Goal: Information Seeking & Learning: Learn about a topic

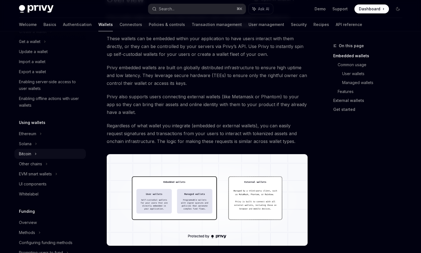
scroll to position [54, 0]
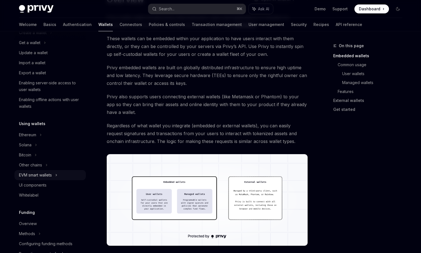
click at [51, 173] on div "EVM smart wallets" at bounding box center [35, 174] width 33 height 7
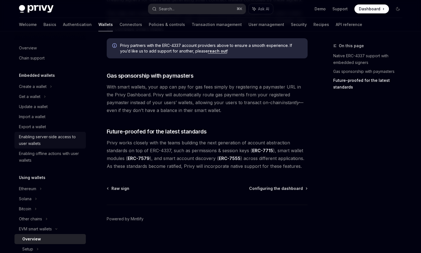
click at [51, 138] on div "Enabling server-side access to user wallets" at bounding box center [51, 139] width 64 height 13
type textarea "*"
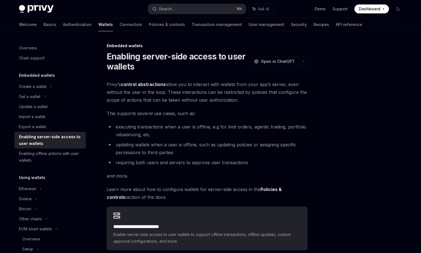
click at [197, 1] on div "Privy Docs home page Search... ⌘ K Ask AI Demo Support Dashboard Dashboard Sear…" at bounding box center [211, 9] width 384 height 18
click at [191, 9] on button "Search... ⌘ K" at bounding box center [197, 9] width 98 height 10
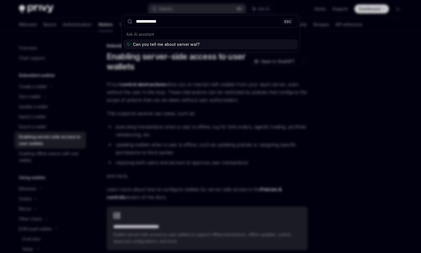
type input "**********"
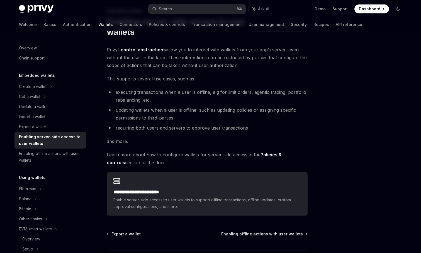
scroll to position [41, 0]
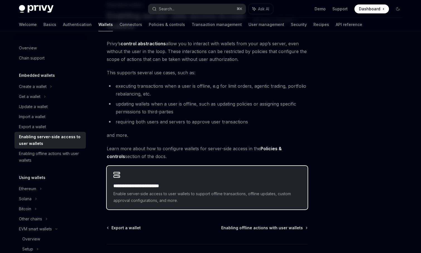
click at [152, 187] on h2 "**********" at bounding box center [207, 185] width 188 height 7
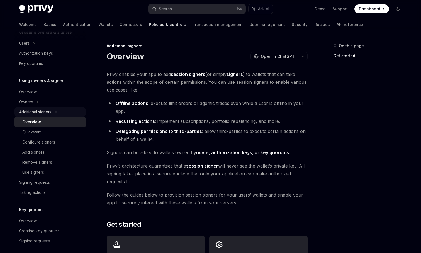
scroll to position [128, 0]
click at [48, 152] on div "Add signers" at bounding box center [52, 151] width 60 height 7
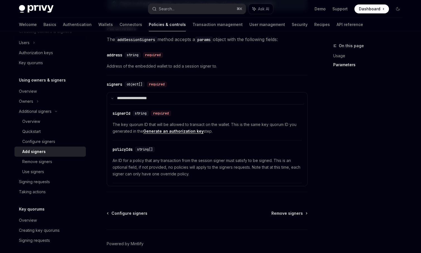
scroll to position [219, 0]
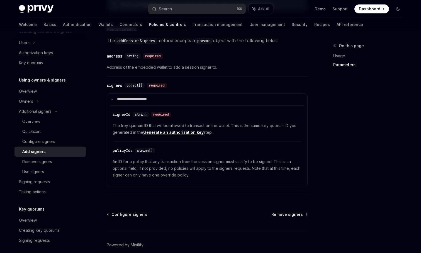
click at [168, 135] on link "Generate an authorization key" at bounding box center [173, 132] width 60 height 5
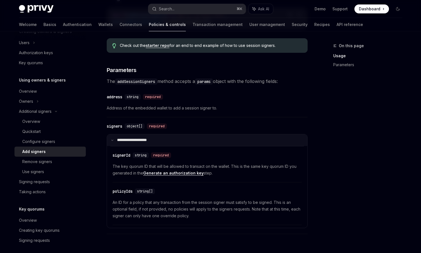
scroll to position [185, 0]
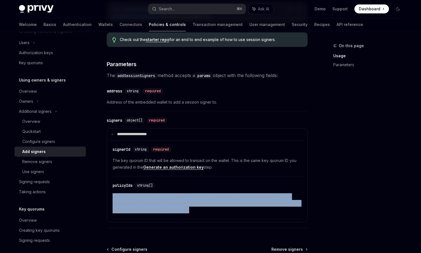
drag, startPoint x: 114, startPoint y: 197, endPoint x: 191, endPoint y: 211, distance: 78.5
click at [191, 211] on span "An ID for a policy that any transaction from the session signer must satisfy to…" at bounding box center [207, 203] width 189 height 20
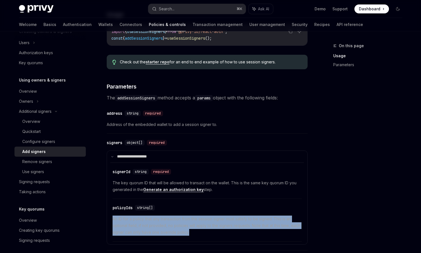
scroll to position [163, 0]
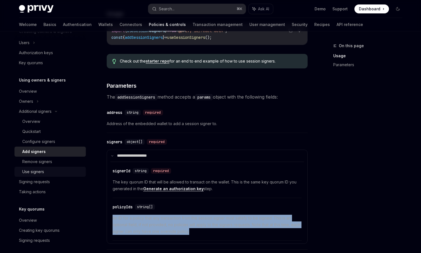
click at [30, 171] on div "Use signers" at bounding box center [33, 171] width 22 height 7
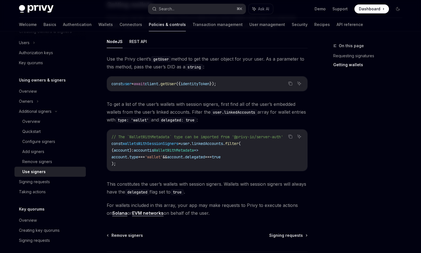
scroll to position [215, 0]
drag, startPoint x: 187, startPoint y: 157, endPoint x: 252, endPoint y: 156, distance: 65.5
click at [252, 156] on code "// The `WalletWithMetadata` type can be imported from '@privy-io/server-auth' c…" at bounding box center [208, 149] width 192 height 33
click at [244, 153] on code "// The `WalletWithMetadata` type can be imported from '@privy-io/server-auth' c…" at bounding box center [208, 149] width 192 height 33
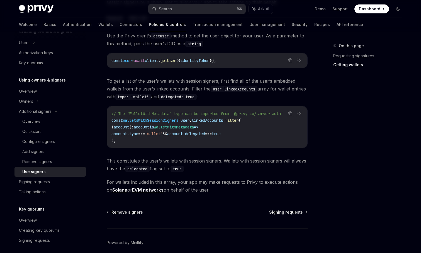
scroll to position [237, 0]
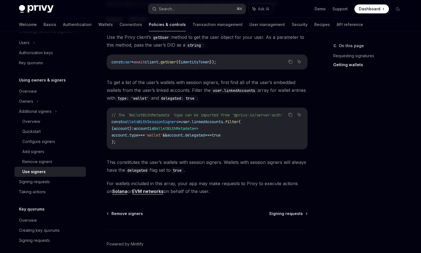
click at [149, 120] on span "walletsWithSessionSigners" at bounding box center [151, 121] width 56 height 5
click at [147, 121] on span "walletsWithSessionSigners" at bounding box center [151, 121] width 56 height 5
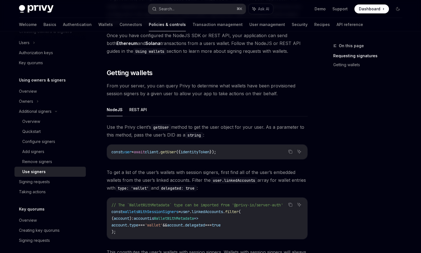
scroll to position [146, 0]
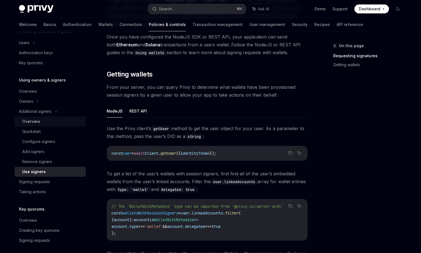
click at [45, 119] on div "Overview" at bounding box center [52, 121] width 60 height 7
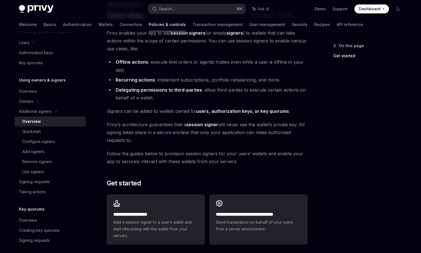
scroll to position [46, 0]
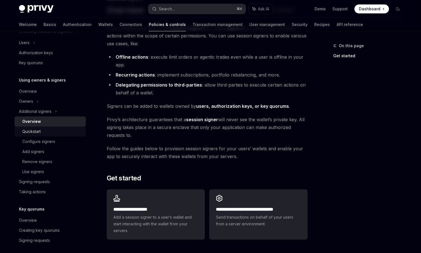
click at [44, 130] on div "Quickstart" at bounding box center [52, 131] width 60 height 7
type textarea "*"
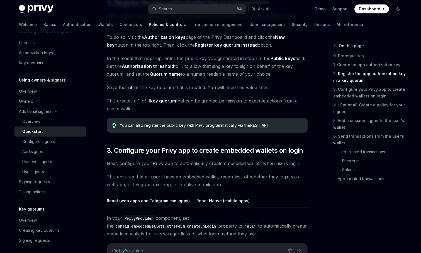
scroll to position [437, 0]
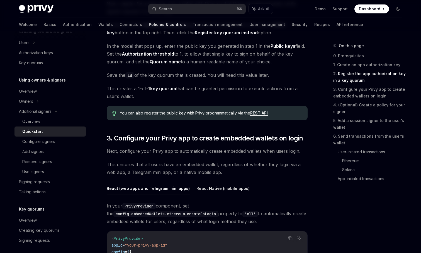
drag, startPoint x: 120, startPoint y: 113, endPoint x: 138, endPoint y: 108, distance: 18.9
click at [138, 108] on div "You can also register the public key with Privy programmatically via the REST A…" at bounding box center [207, 113] width 201 height 14
drag, startPoint x: 147, startPoint y: 89, endPoint x: 192, endPoint y: 89, distance: 44.9
click at [192, 89] on span "This creates a 1-of-1 key quorum that can be granted permission to execute acti…" at bounding box center [207, 92] width 201 height 16
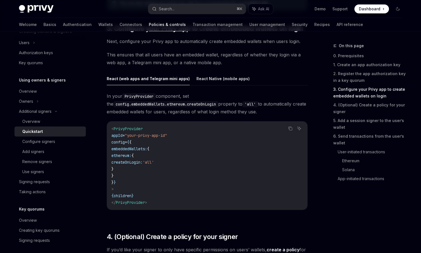
scroll to position [544, 0]
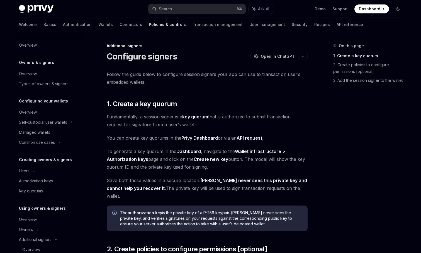
scroll to position [127, 0]
